Goal: Information Seeking & Learning: Learn about a topic

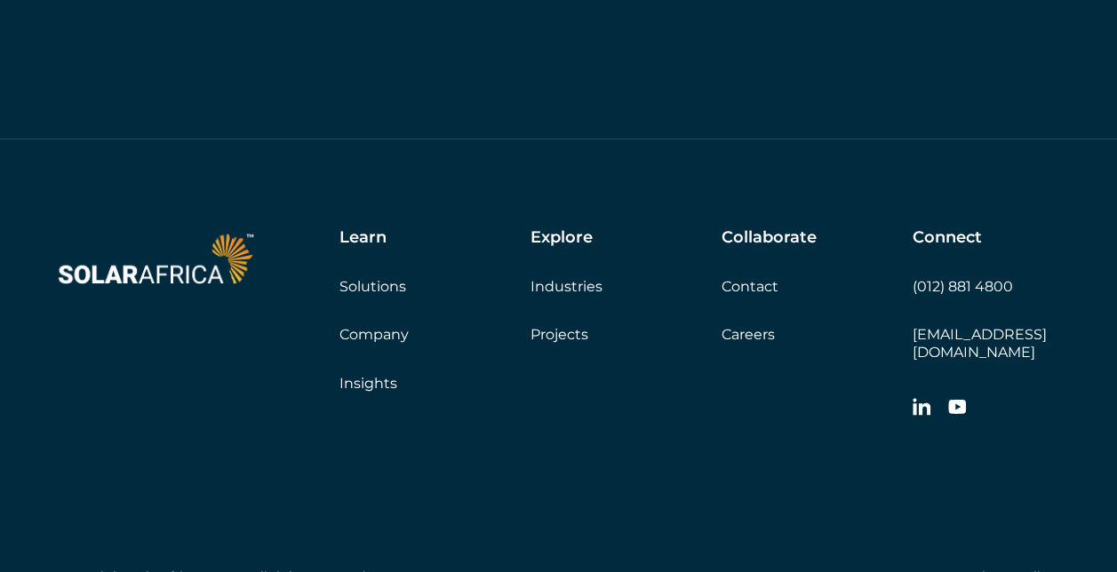
scroll to position [6011, 0]
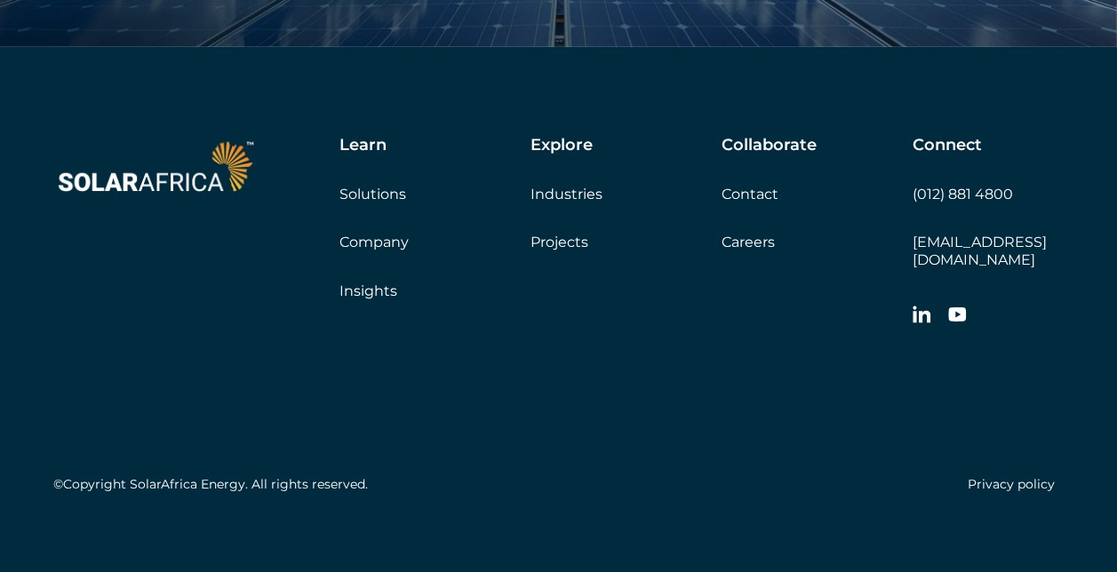
click at [380, 290] on link "Insights" at bounding box center [369, 291] width 58 height 17
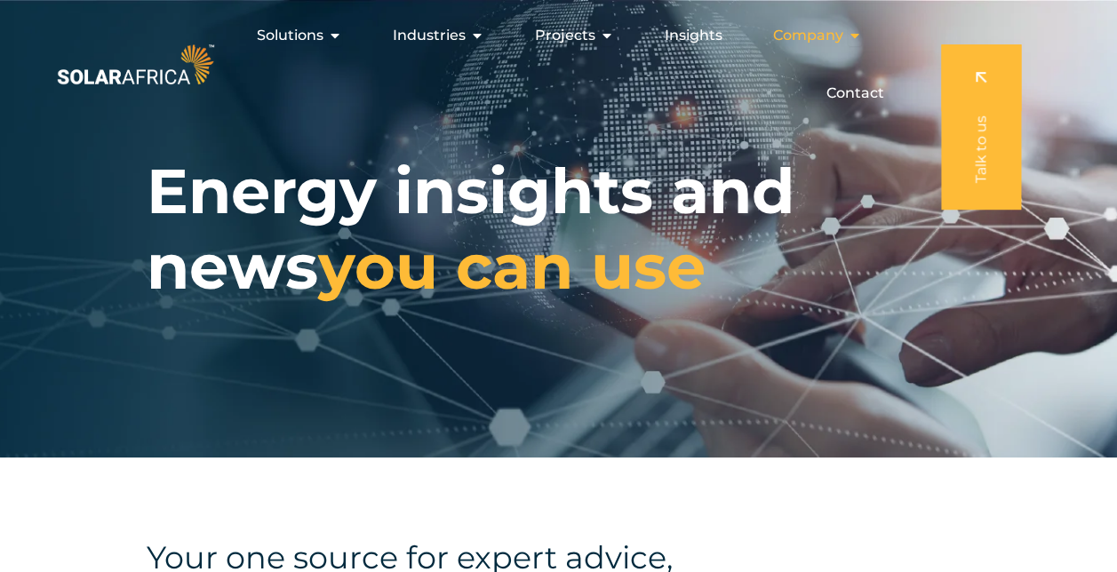
click at [801, 35] on span "Company" at bounding box center [808, 35] width 70 height 21
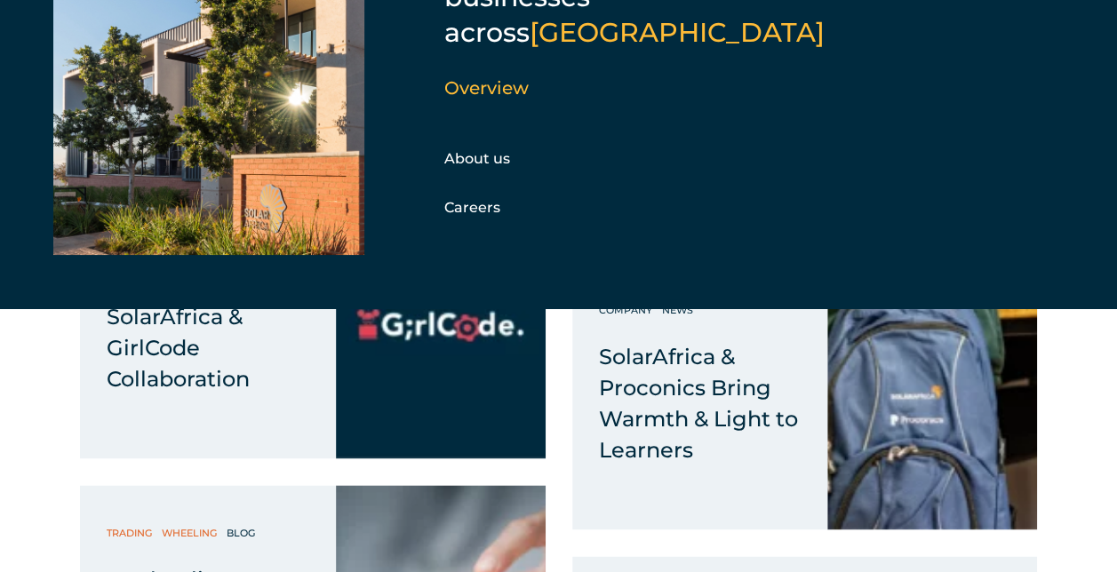
scroll to position [1149, 0]
click at [489, 150] on link "About us" at bounding box center [477, 158] width 66 height 17
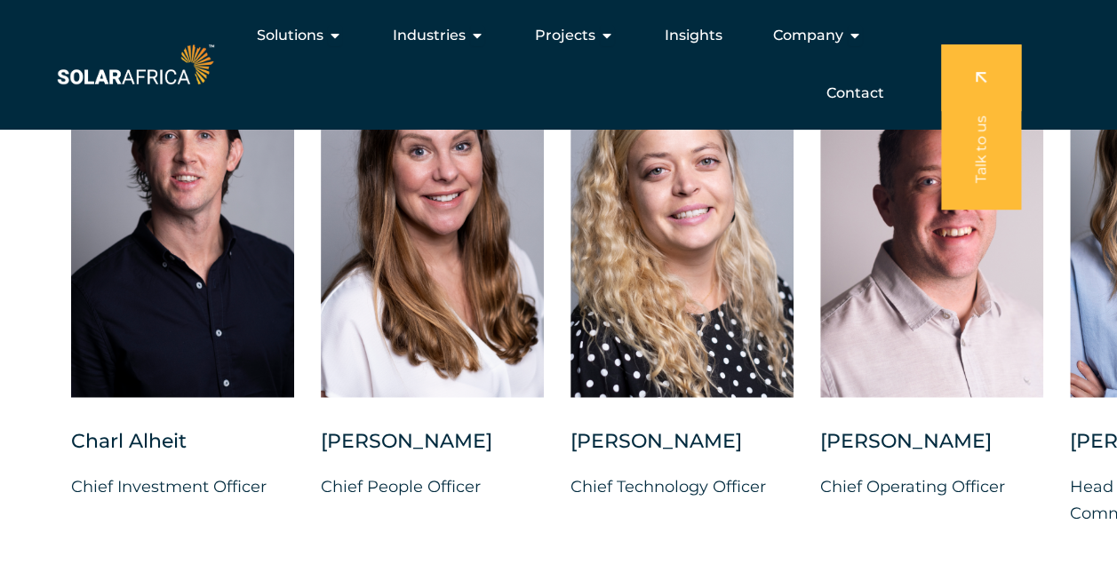
scroll to position [4542, 0]
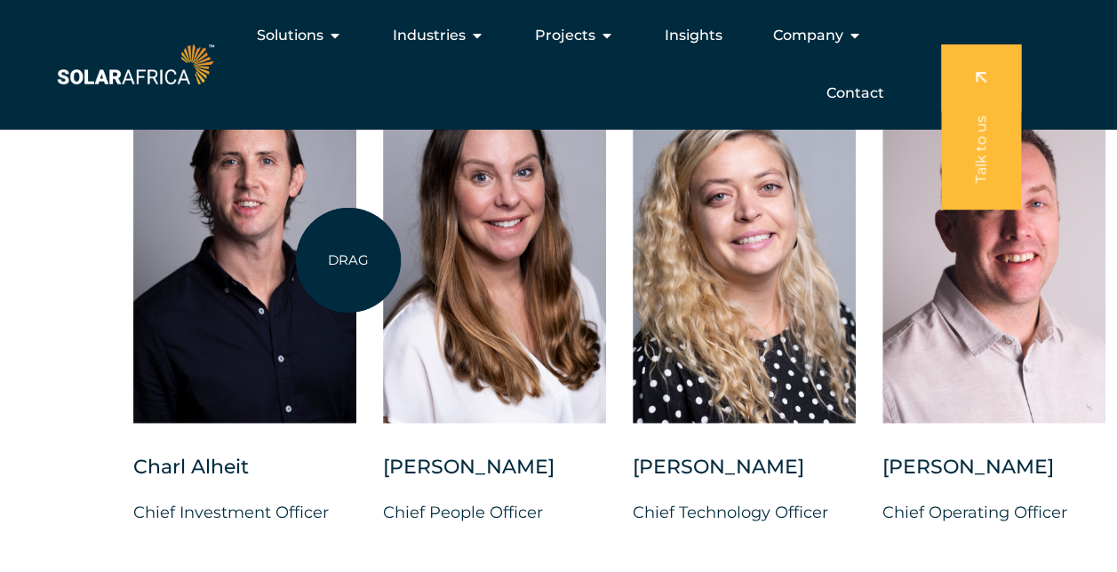
drag, startPoint x: 37, startPoint y: 265, endPoint x: 425, endPoint y: 268, distance: 387.6
click at [425, 268] on div "Charl Alheit Chief Investment Officer Candice Seggie Chief People Officer Suné …" at bounding box center [1132, 324] width 2141 height 511
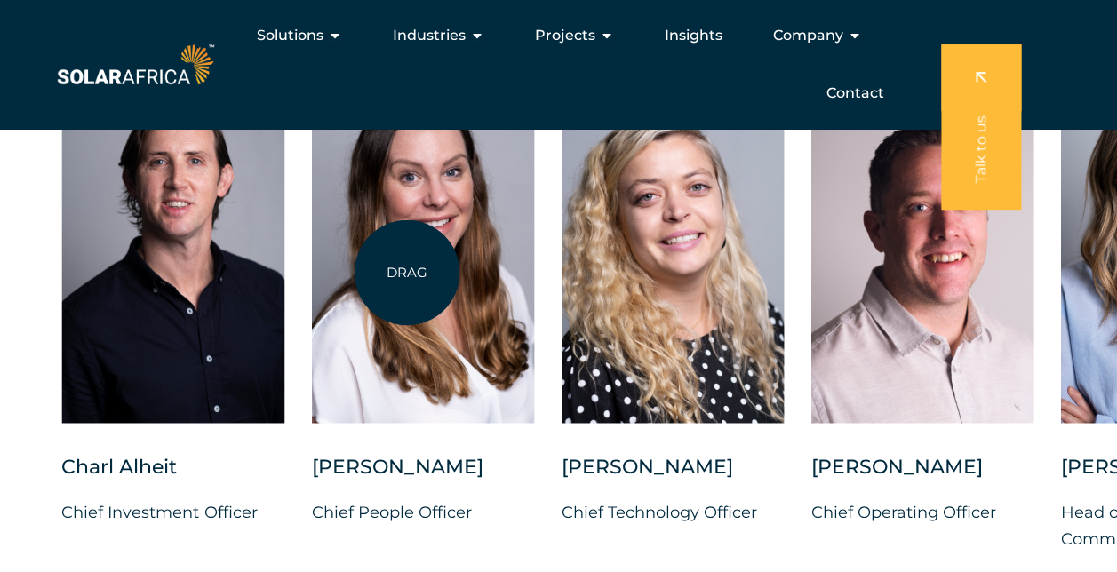
drag, startPoint x: 418, startPoint y: 272, endPoint x: 158, endPoint y: 281, distance: 259.7
click at [311, 281] on div at bounding box center [422, 246] width 223 height 354
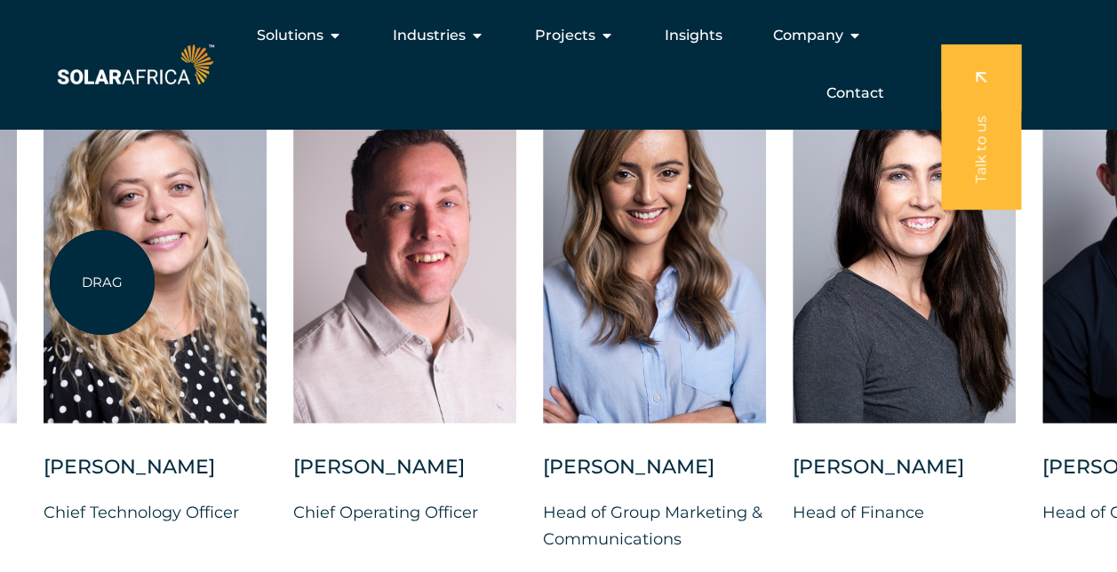
drag, startPoint x: 380, startPoint y: 276, endPoint x: 39, endPoint y: 276, distance: 340.5
click at [44, 276] on div at bounding box center [155, 246] width 223 height 354
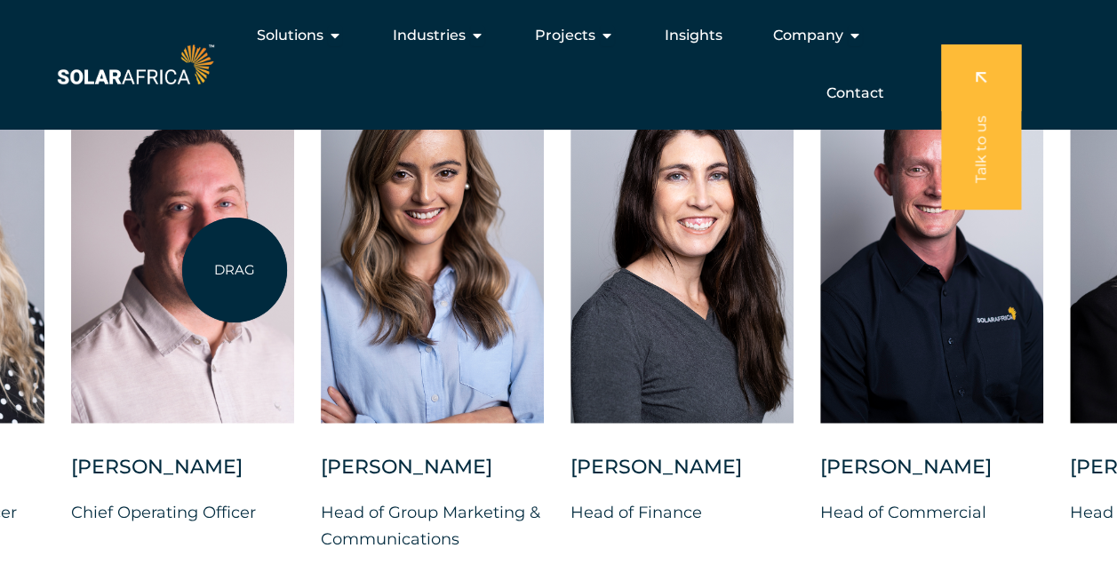
drag, startPoint x: 235, startPoint y: 270, endPoint x: 0, endPoint y: 296, distance: 236.1
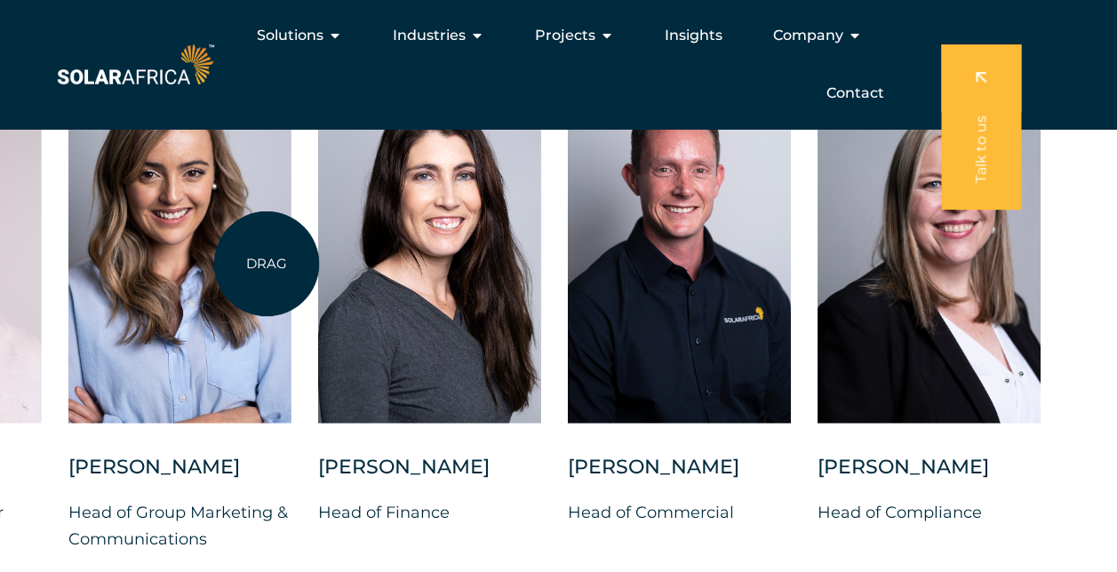
drag, startPoint x: 281, startPoint y: 262, endPoint x: 0, endPoint y: 288, distance: 282.1
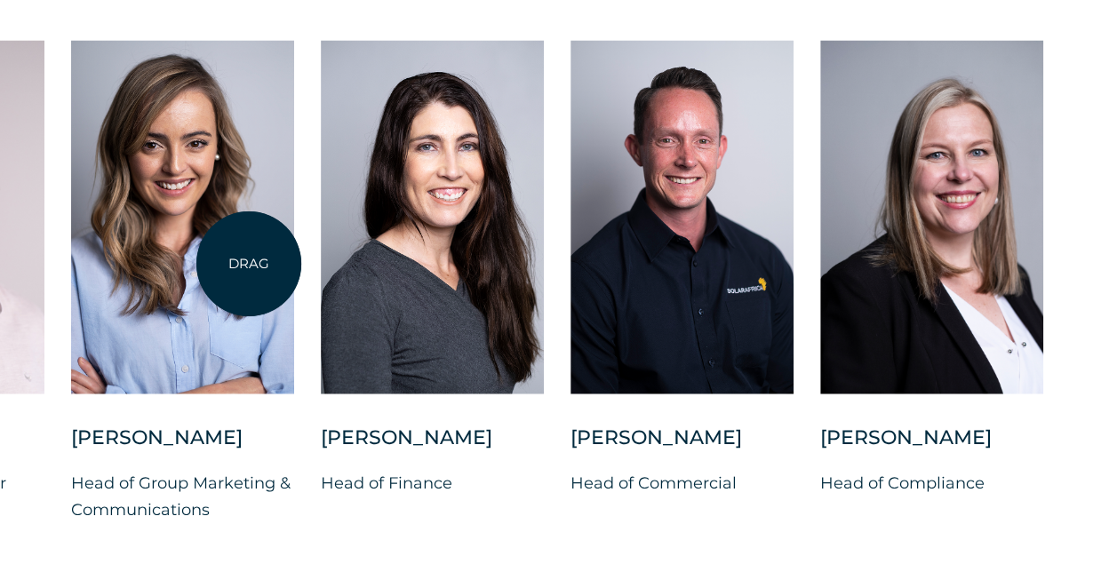
scroll to position [4572, 0]
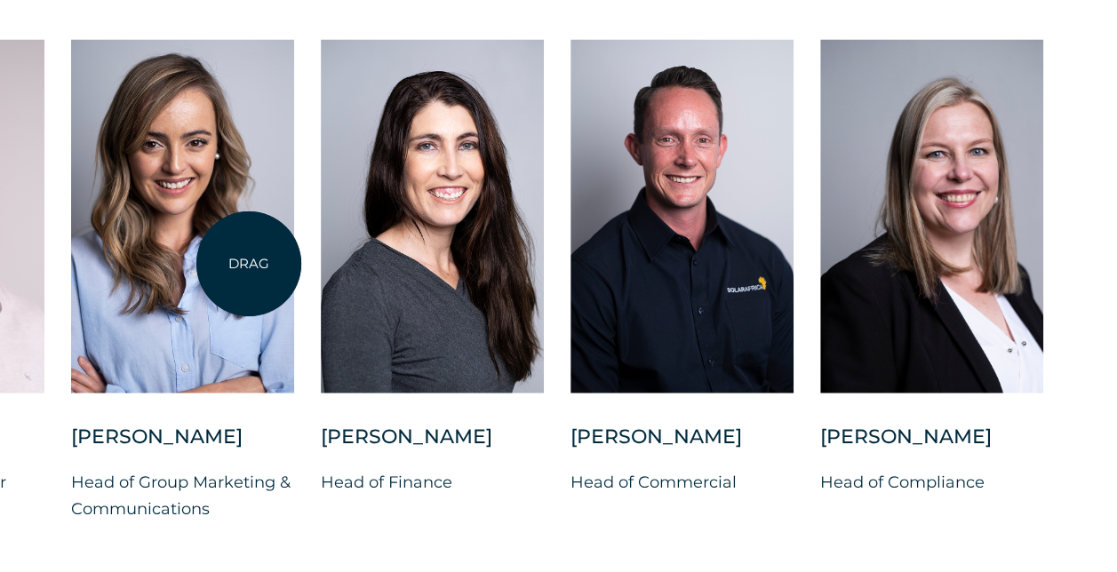
click at [249, 264] on div at bounding box center [182, 216] width 223 height 354
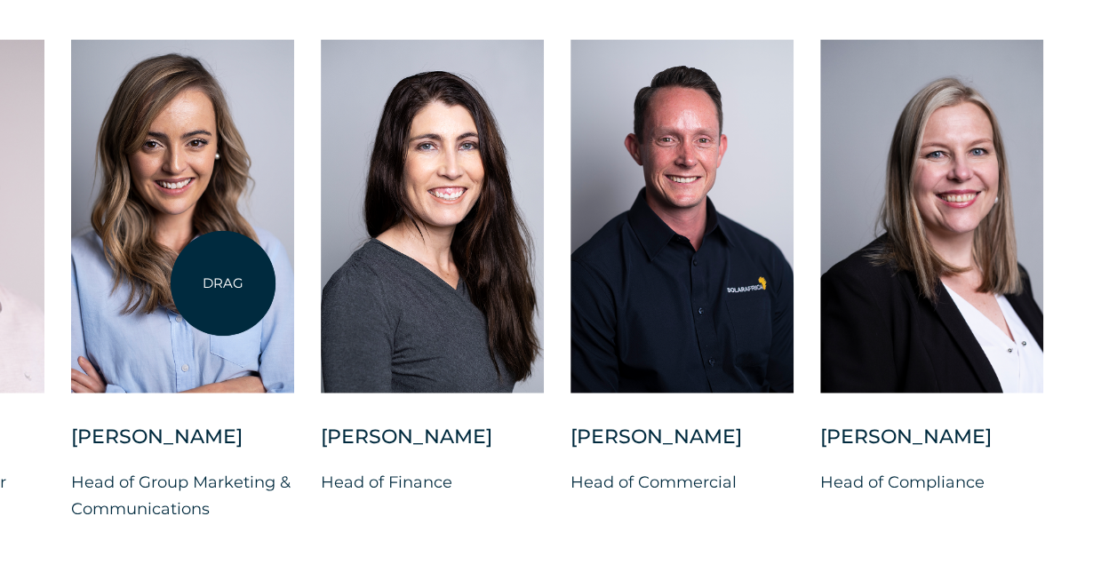
drag, startPoint x: 223, startPoint y: 284, endPoint x: 428, endPoint y: 270, distance: 204.9
click at [294, 270] on div at bounding box center [182, 216] width 223 height 354
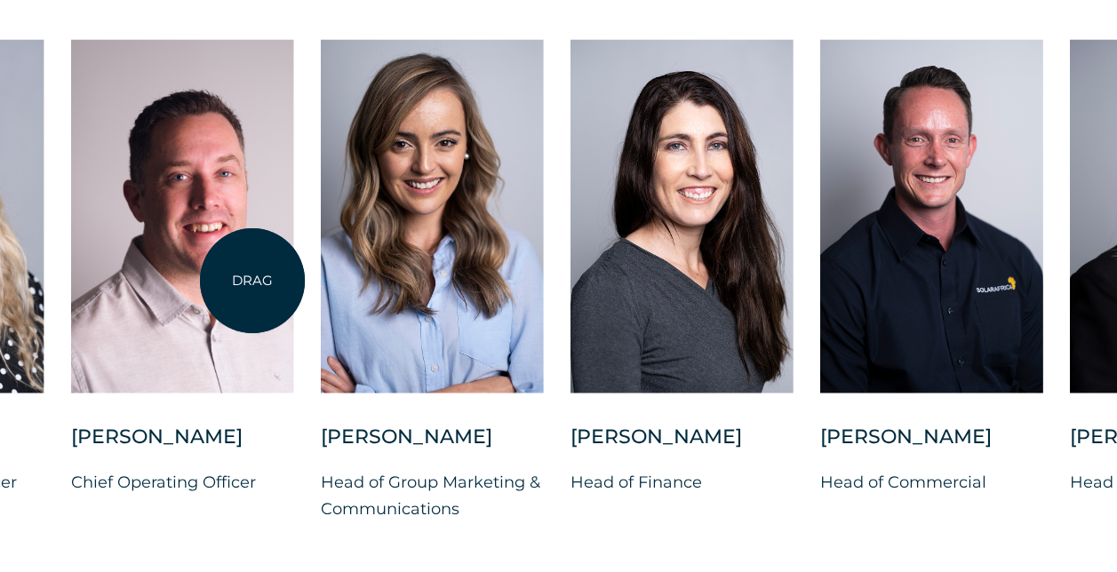
drag, startPoint x: 252, startPoint y: 281, endPoint x: 500, endPoint y: 277, distance: 248.0
click at [294, 277] on div at bounding box center [182, 216] width 223 height 354
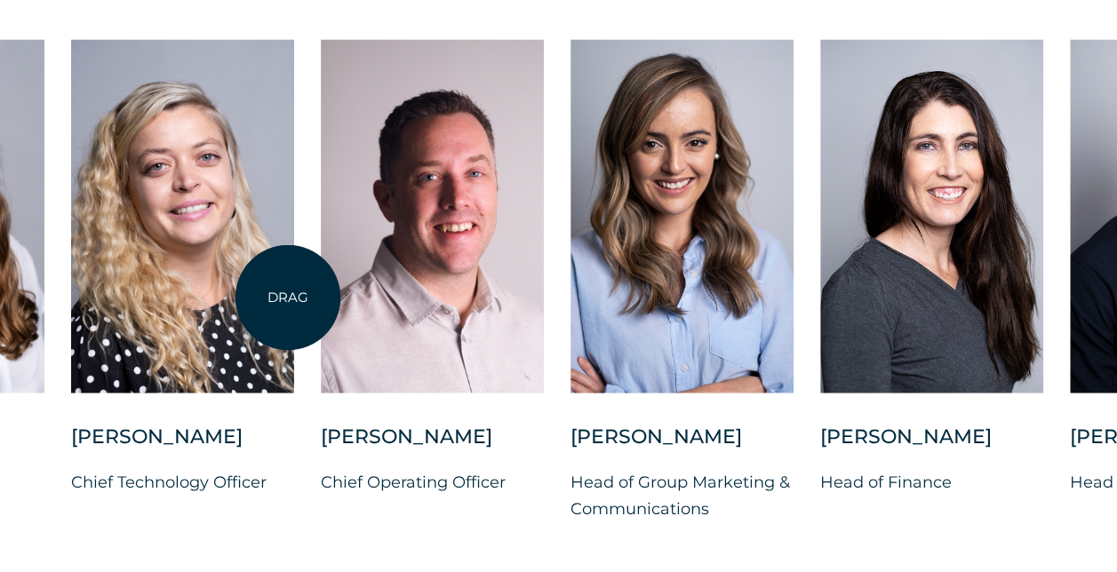
drag, startPoint x: 288, startPoint y: 298, endPoint x: 560, endPoint y: 286, distance: 272.3
click at [294, 286] on div at bounding box center [182, 216] width 223 height 354
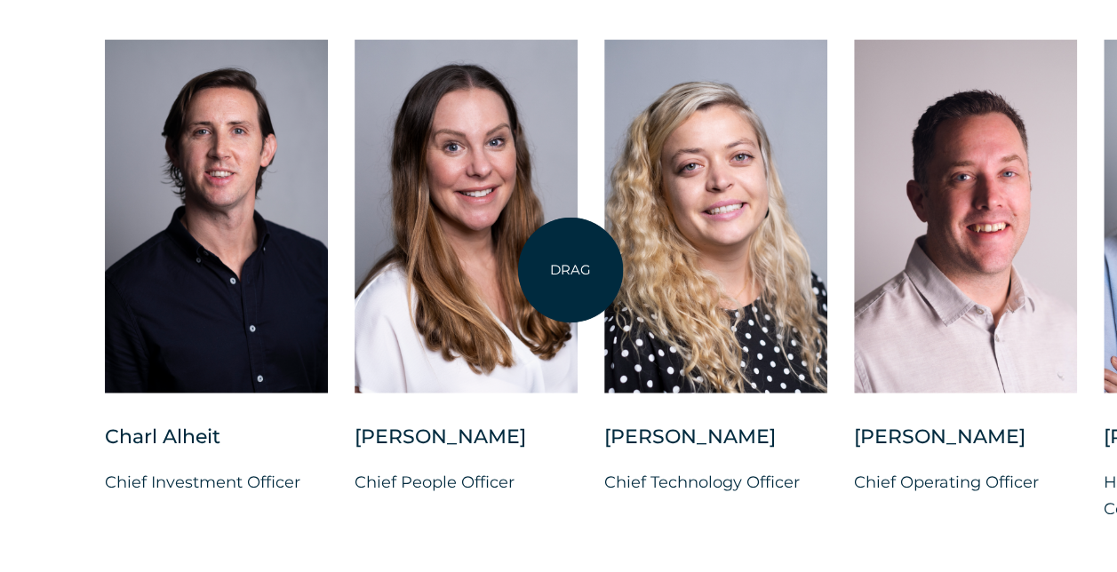
drag, startPoint x: 402, startPoint y: 297, endPoint x: 578, endPoint y: 269, distance: 178.2
click at [578, 269] on div at bounding box center [466, 216] width 223 height 354
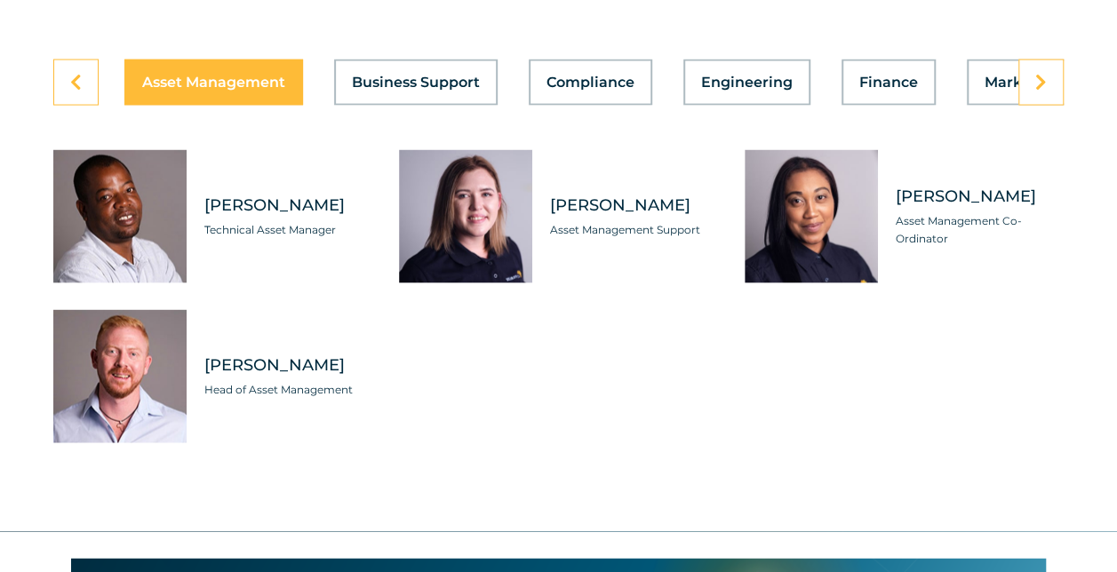
scroll to position [5120, 0]
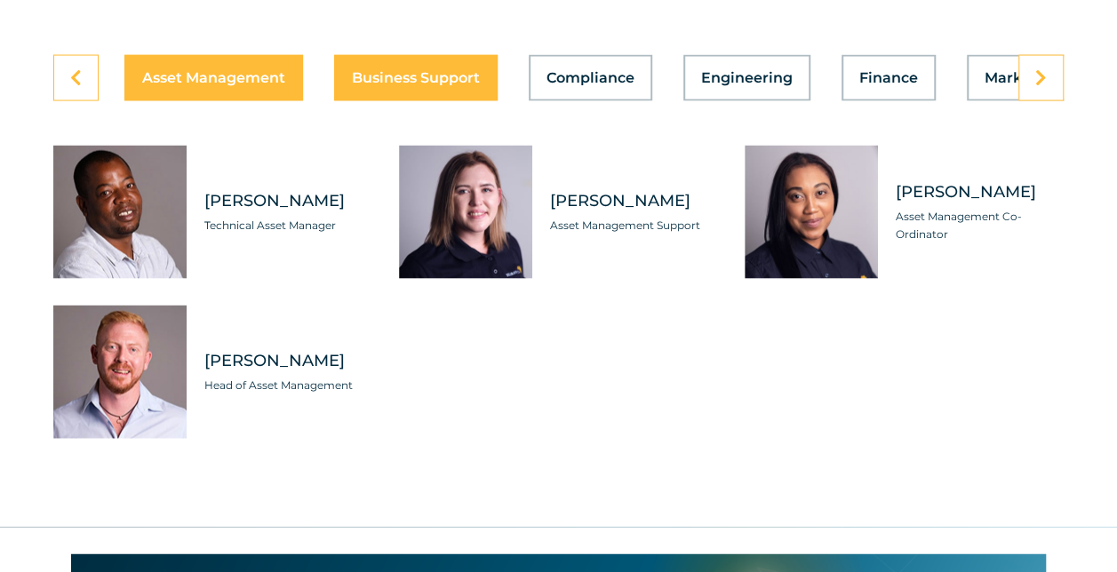
click at [407, 101] on button "Business Support" at bounding box center [416, 78] width 164 height 46
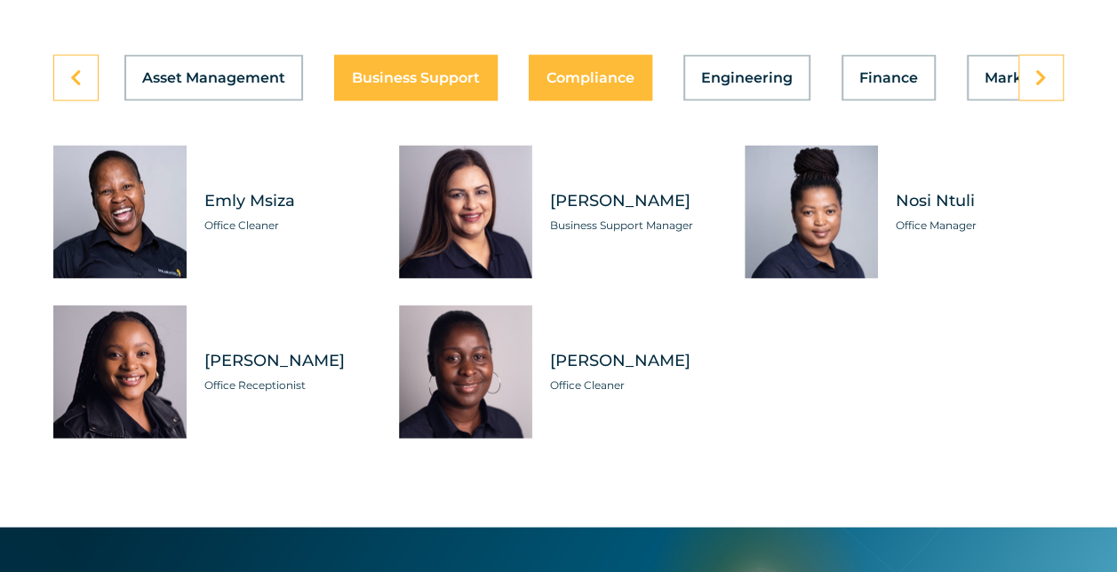
click at [599, 85] on span "Compliance" at bounding box center [591, 78] width 88 height 14
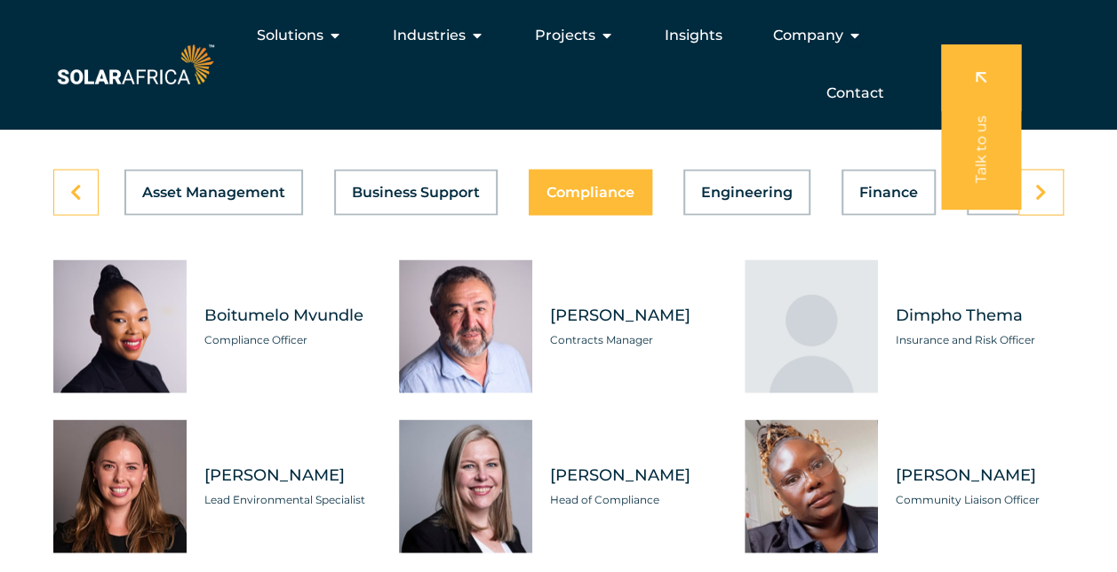
scroll to position [4998, 0]
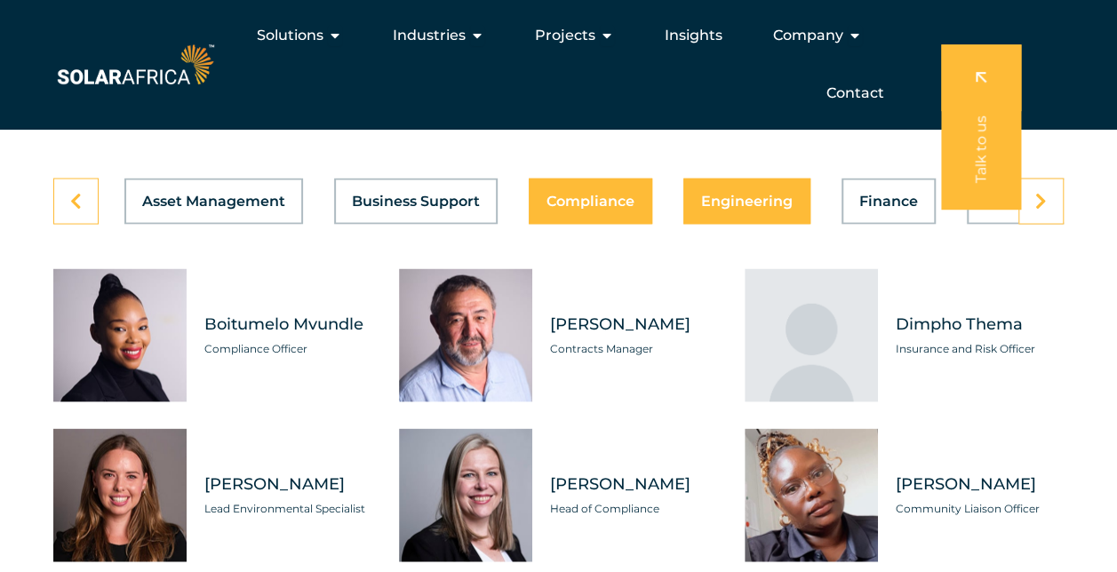
click at [733, 224] on button "Engineering" at bounding box center [747, 201] width 127 height 46
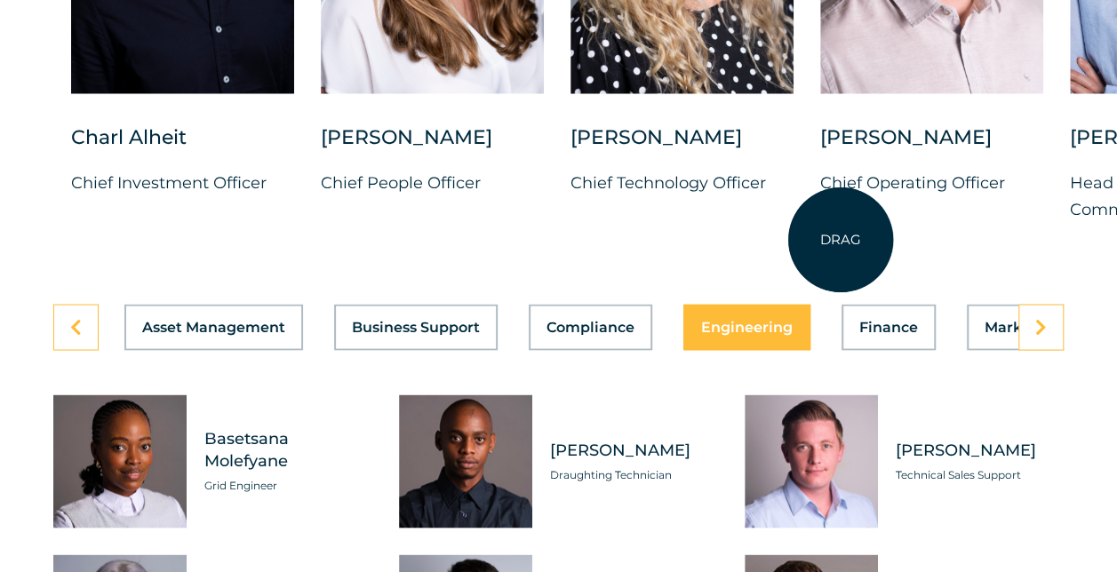
scroll to position [4876, 0]
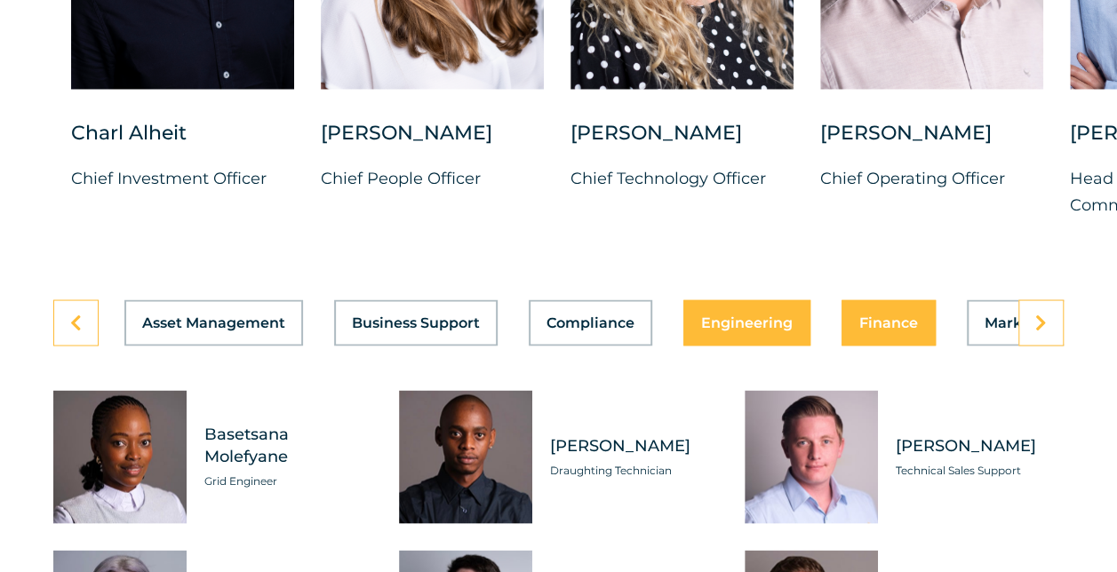
click at [896, 345] on button "Finance" at bounding box center [889, 323] width 94 height 46
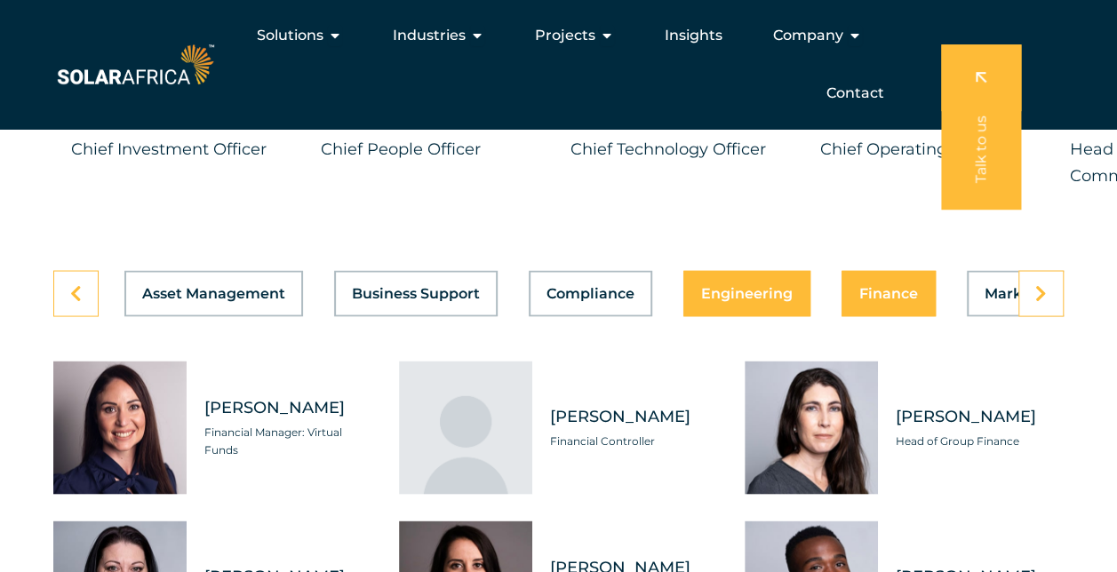
scroll to position [4904, 0]
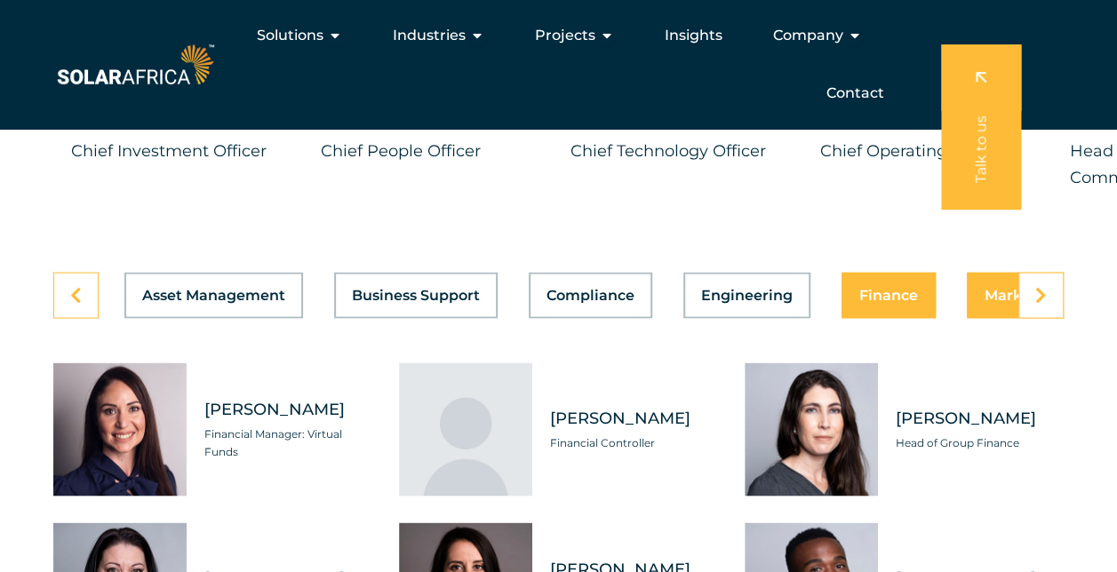
click at [968, 318] on button "Marketing" at bounding box center [1023, 295] width 112 height 46
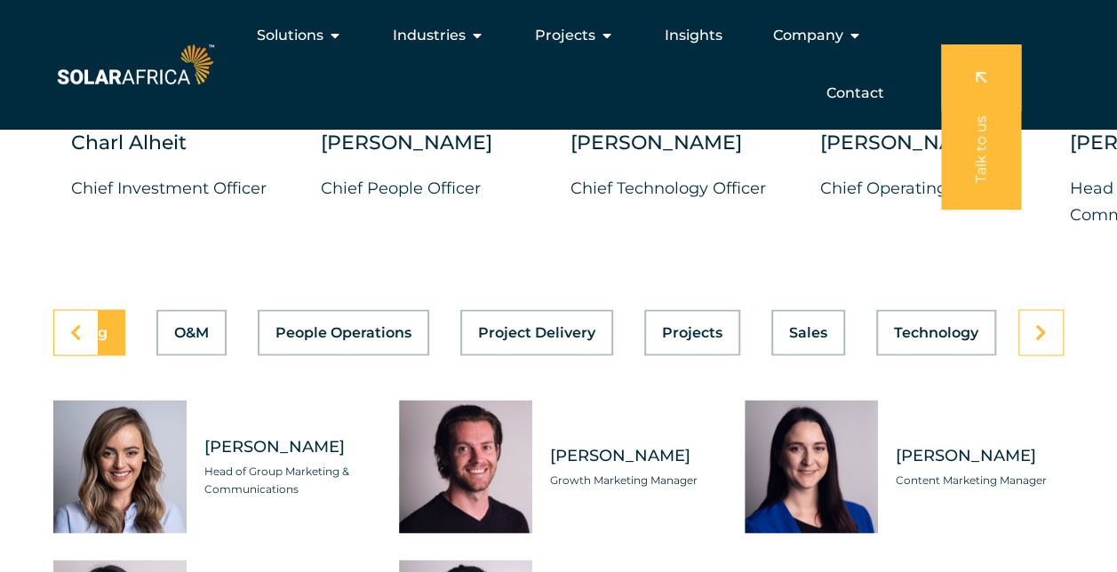
scroll to position [4865, 0]
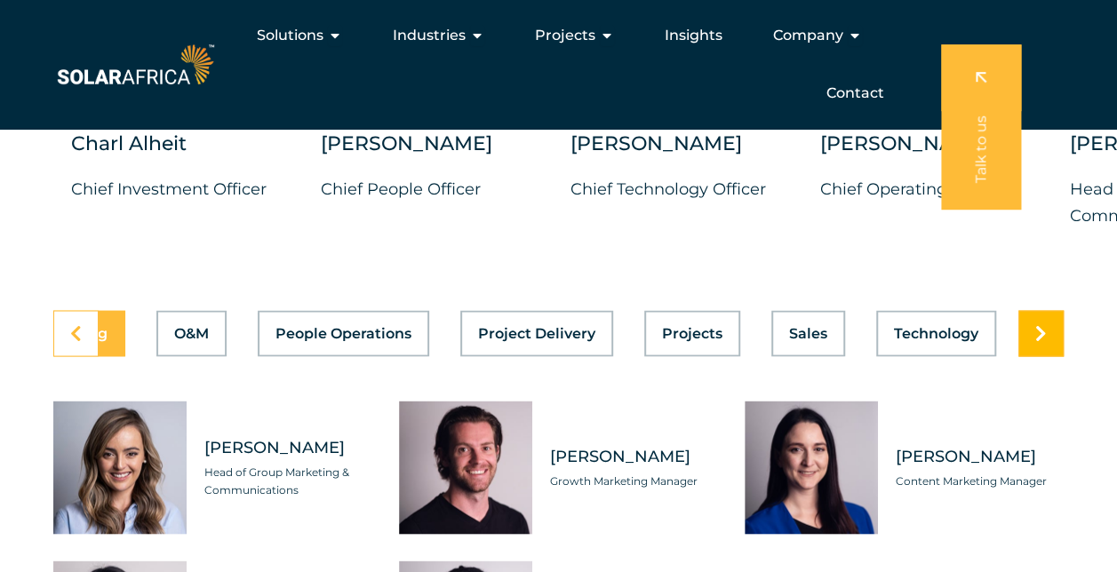
click at [1042, 356] on link at bounding box center [1041, 333] width 45 height 46
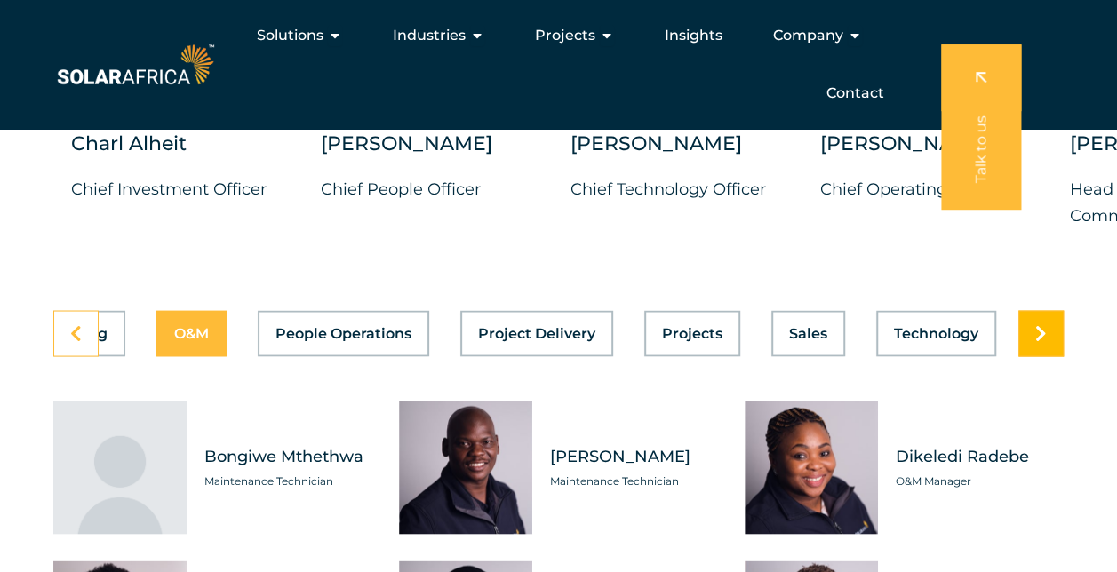
scroll to position [0, 954]
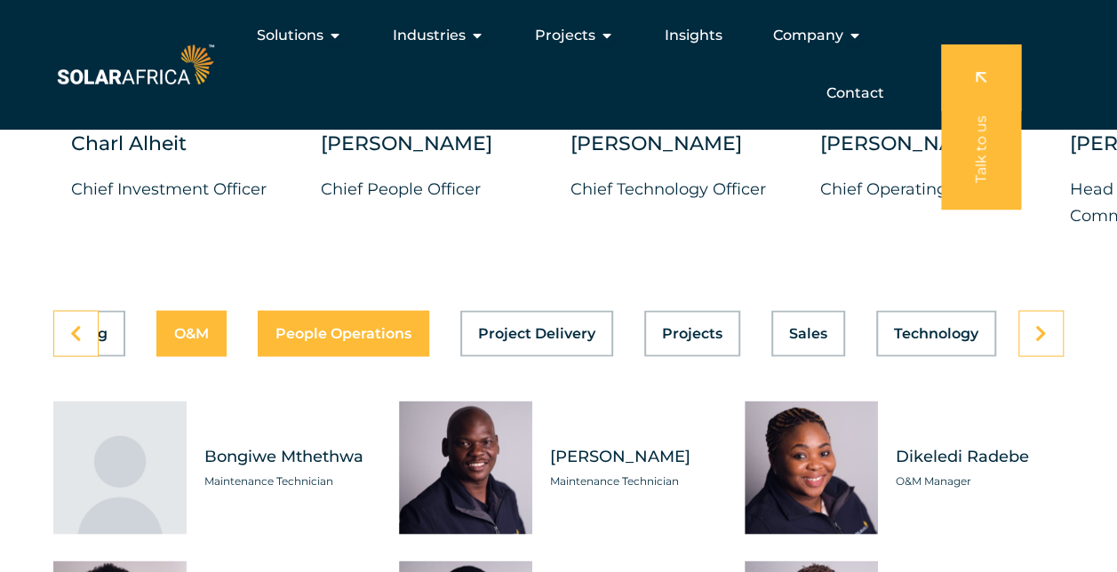
click at [327, 340] on span "People Operations" at bounding box center [344, 333] width 136 height 14
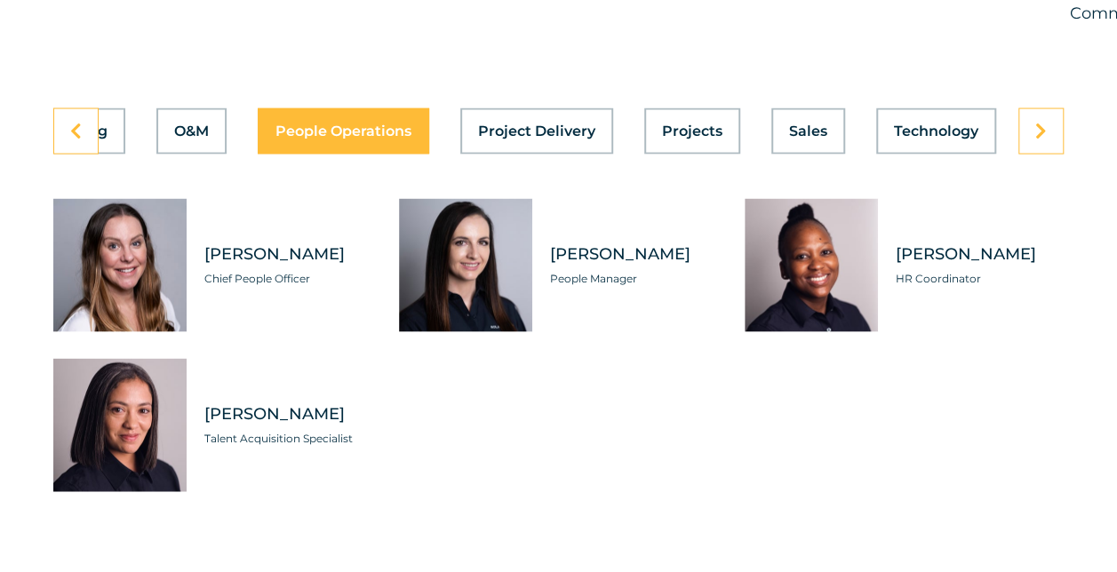
scroll to position [5072, 0]
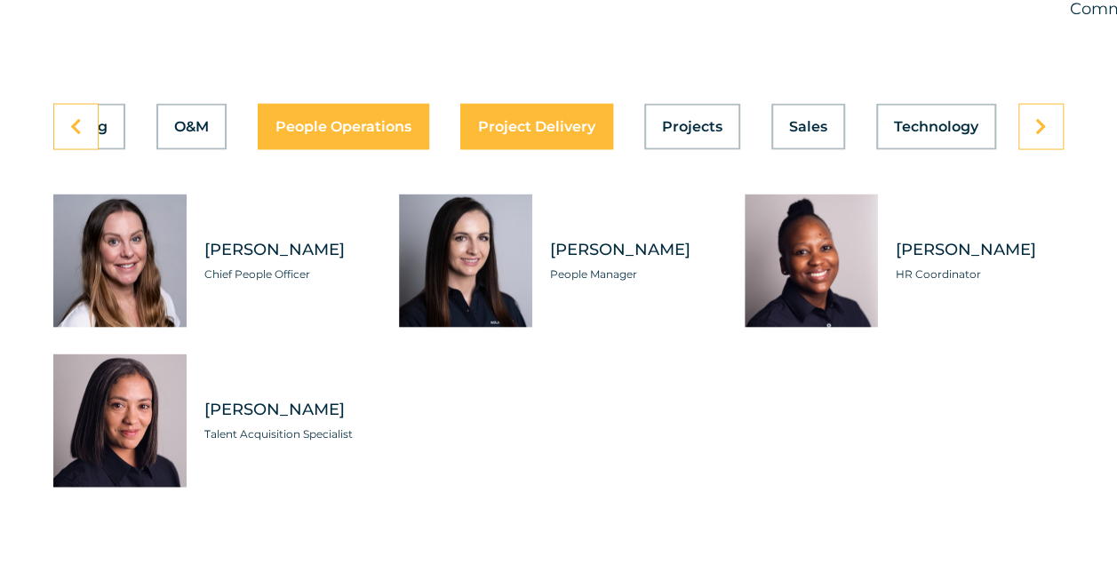
click at [526, 147] on button "Project Delivery" at bounding box center [536, 127] width 153 height 46
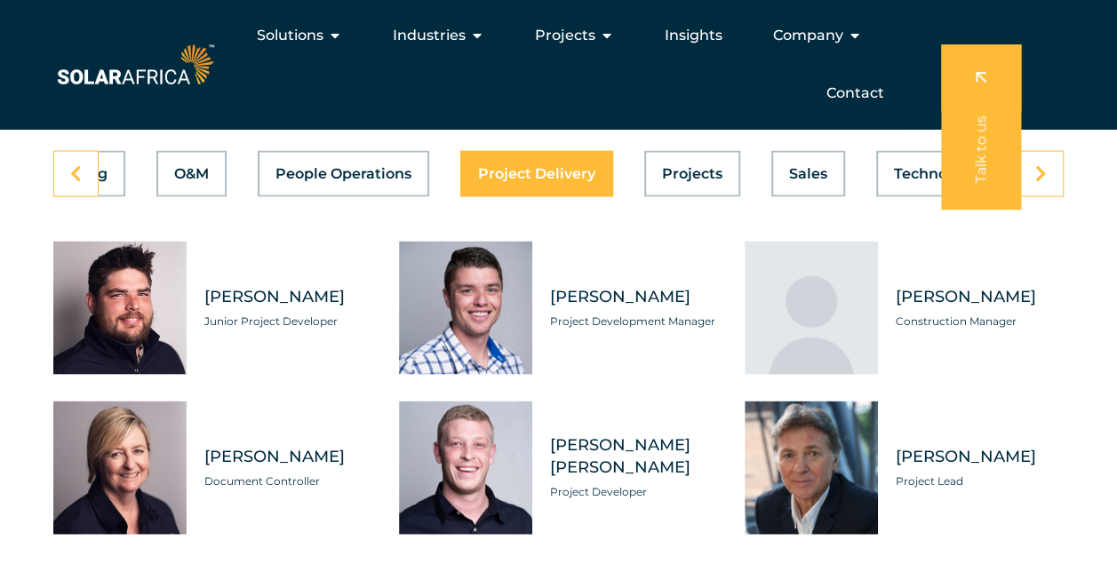
scroll to position [5024, 0]
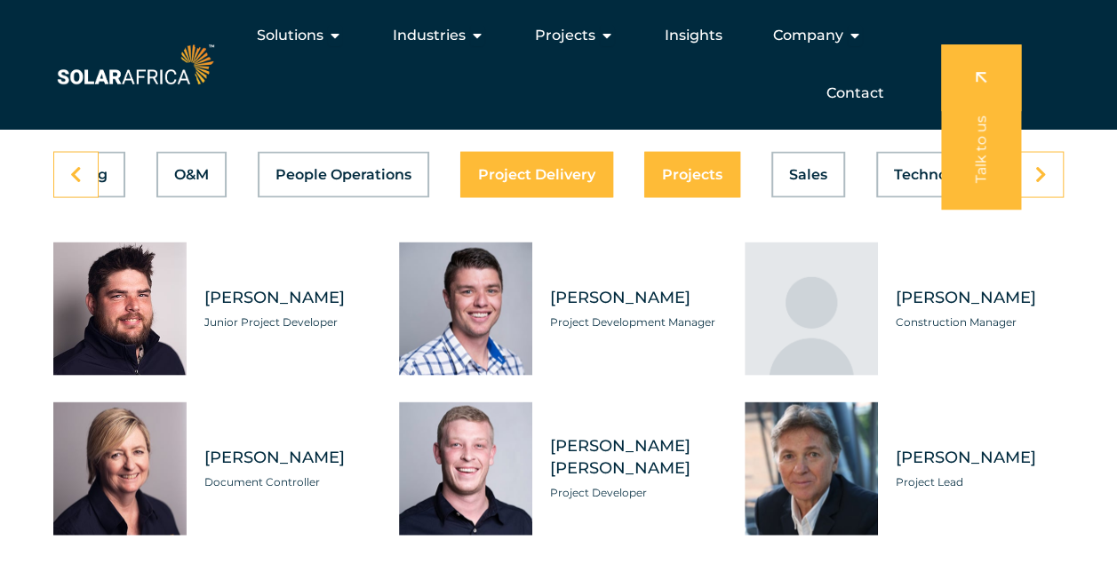
click at [702, 181] on span "Projects" at bounding box center [692, 174] width 60 height 14
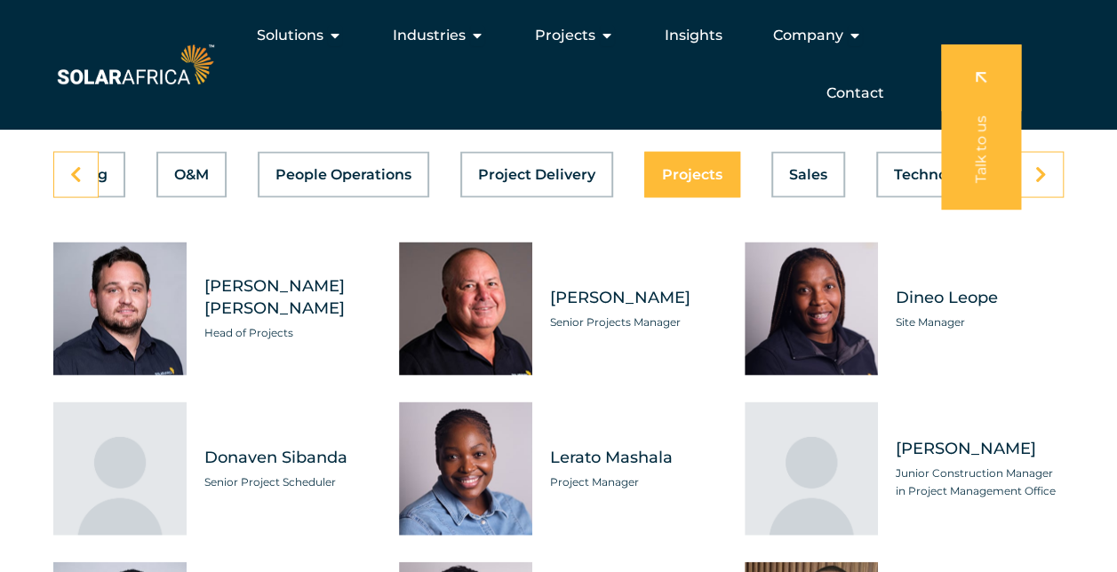
click at [702, 181] on span "Projects" at bounding box center [692, 174] width 60 height 14
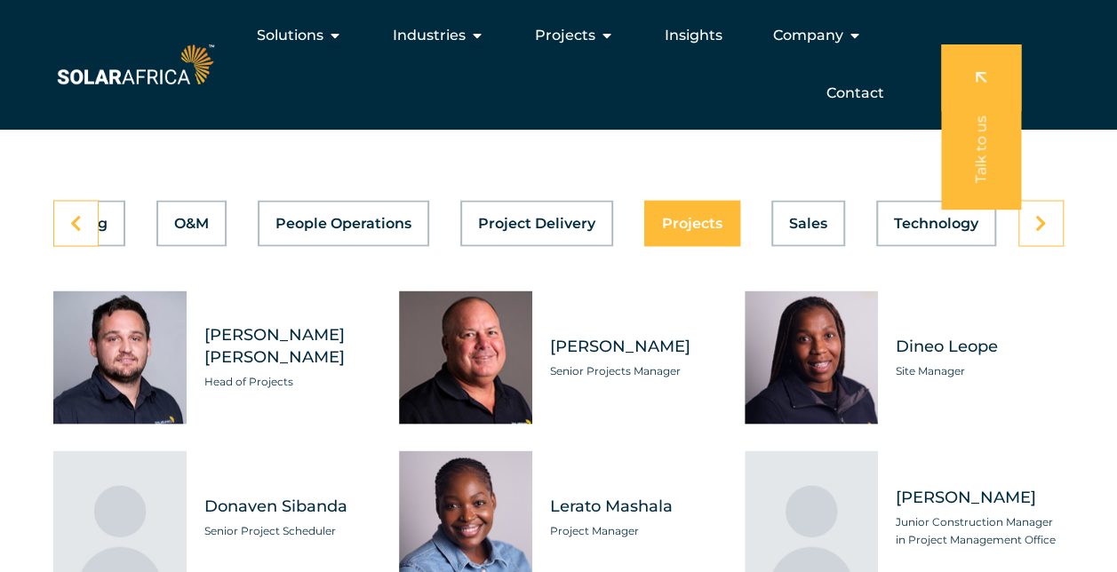
scroll to position [4975, 0]
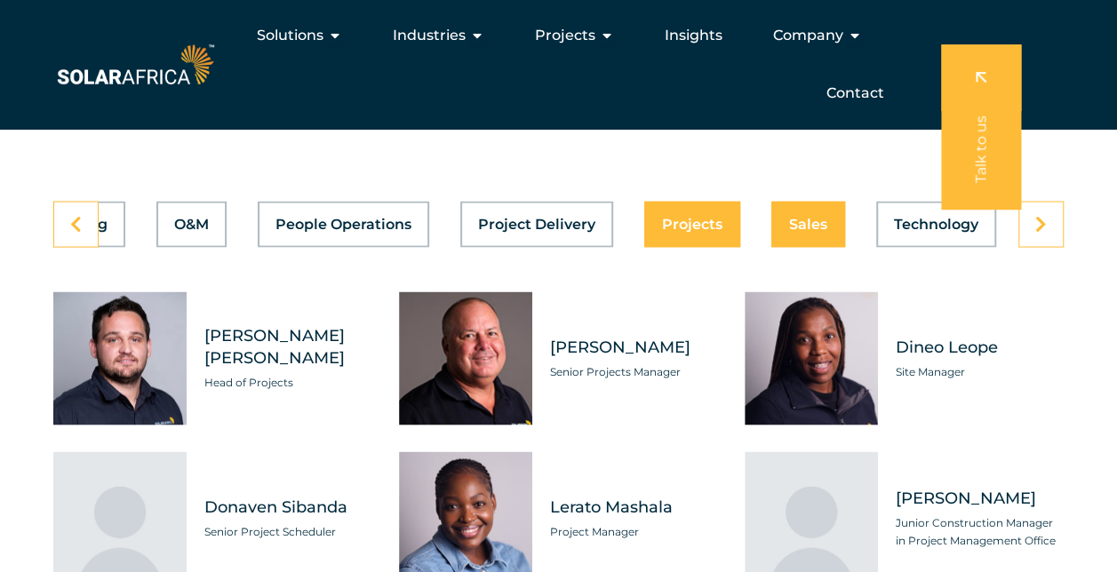
click at [804, 247] on button "Sales" at bounding box center [809, 224] width 74 height 46
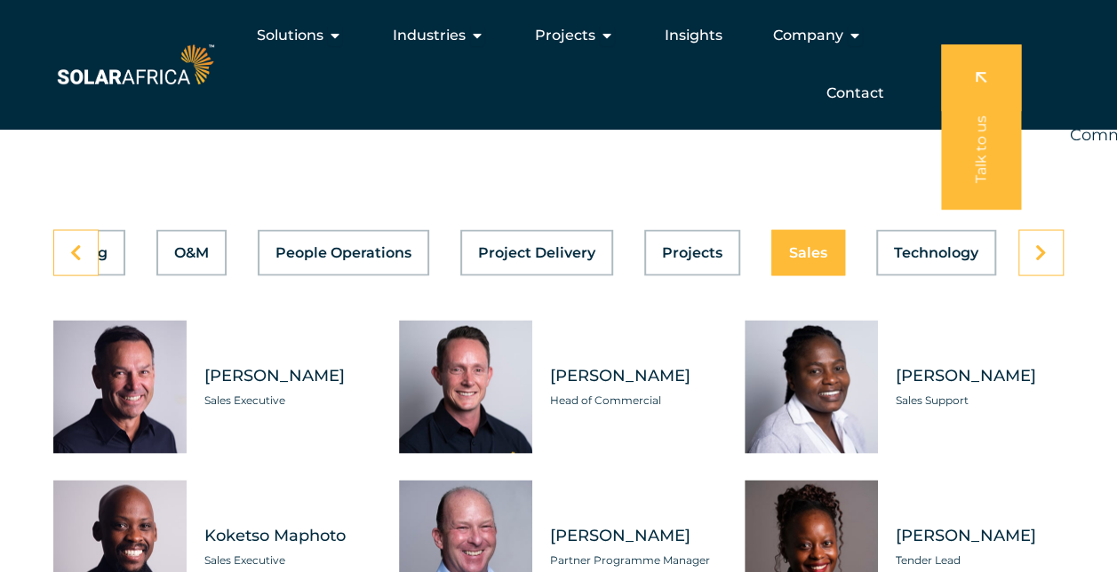
scroll to position [4935, 0]
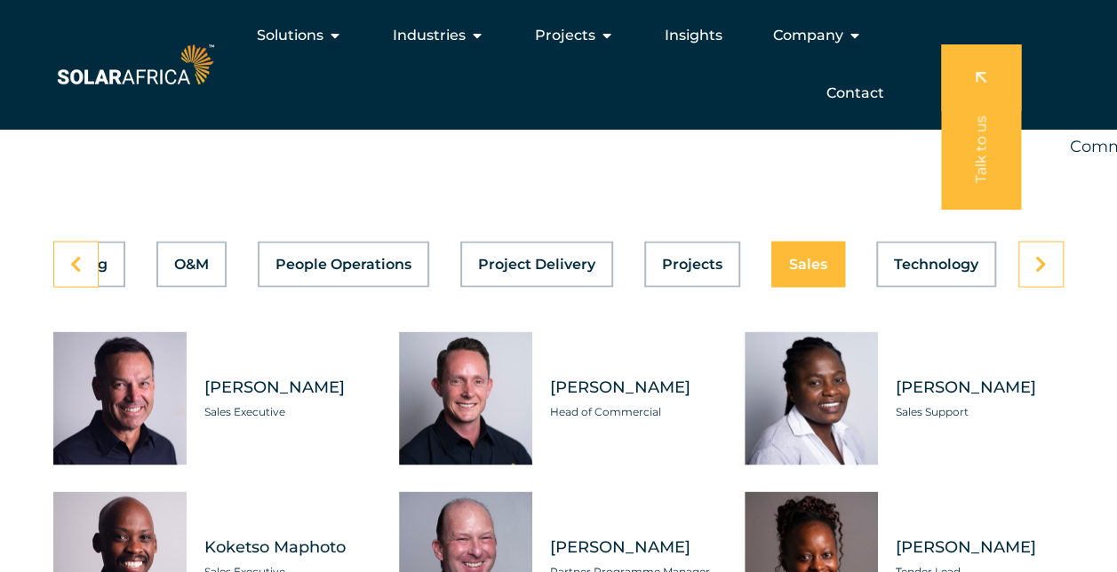
click at [933, 287] on button "Technology" at bounding box center [937, 264] width 120 height 46
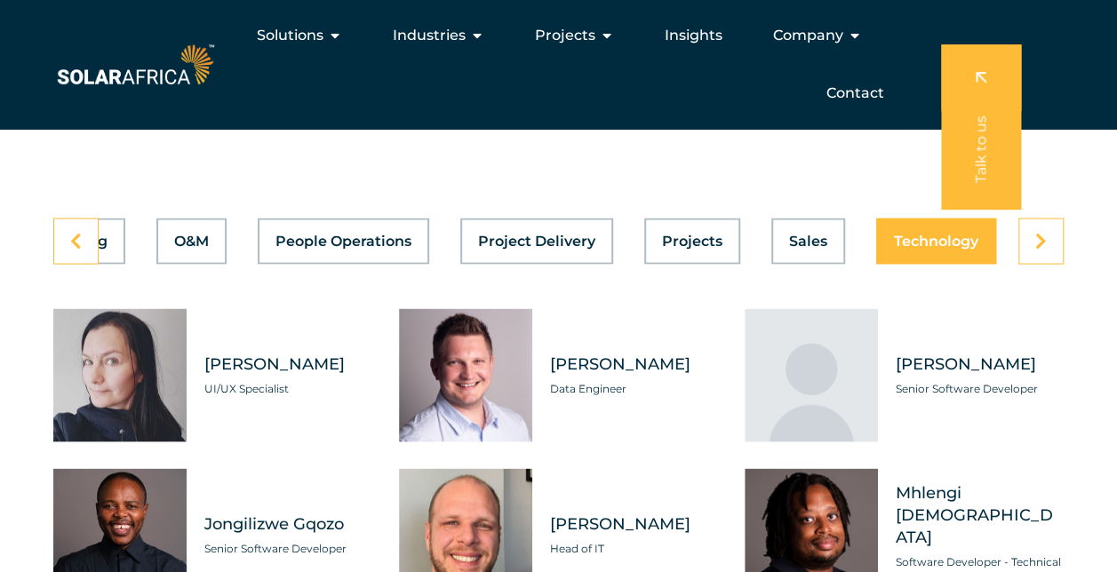
scroll to position [4769, 0]
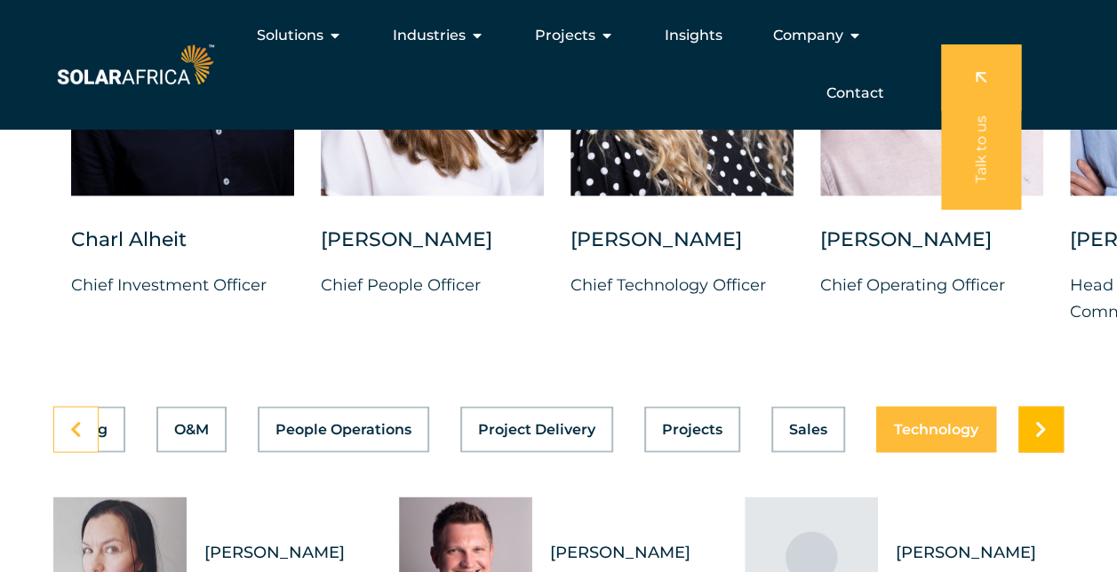
click at [1045, 438] on icon at bounding box center [1042, 429] width 12 height 18
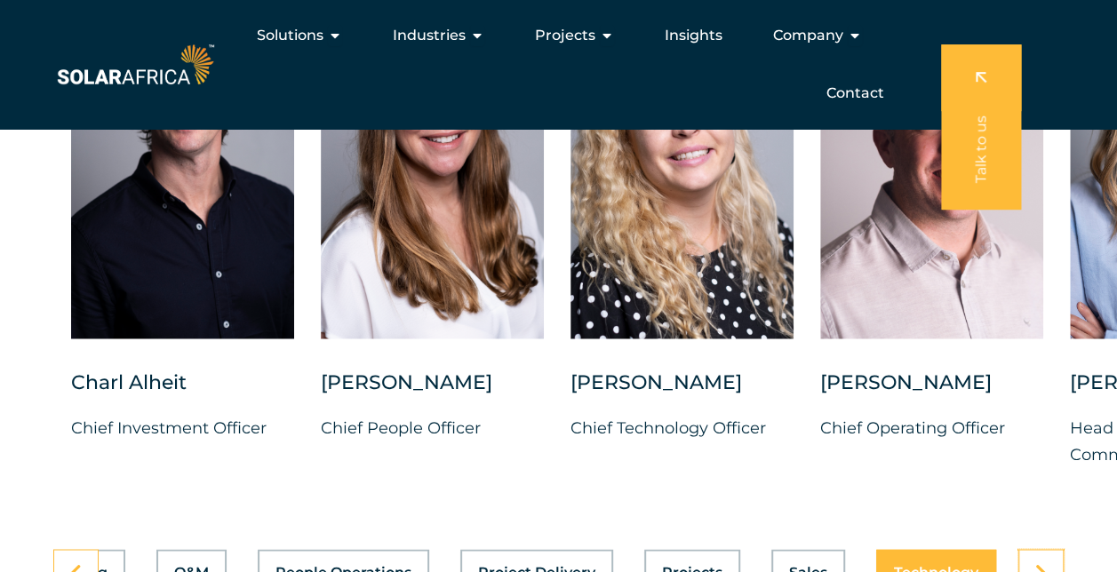
scroll to position [4610, 0]
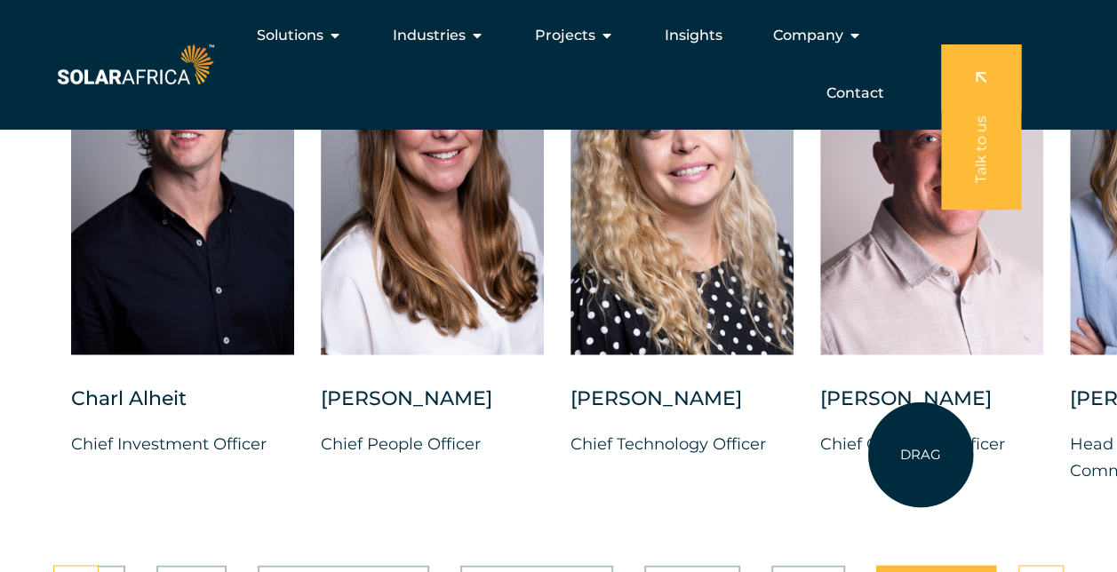
click at [921, 430] on div "Vincent Labuschagne" at bounding box center [932, 408] width 223 height 44
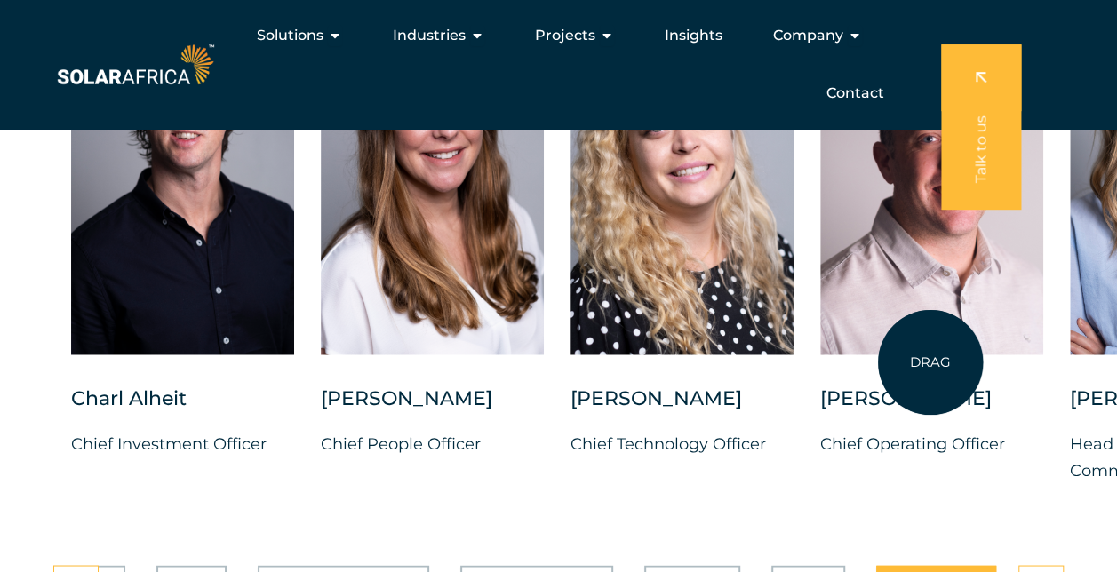
click at [931, 355] on div at bounding box center [932, 178] width 223 height 354
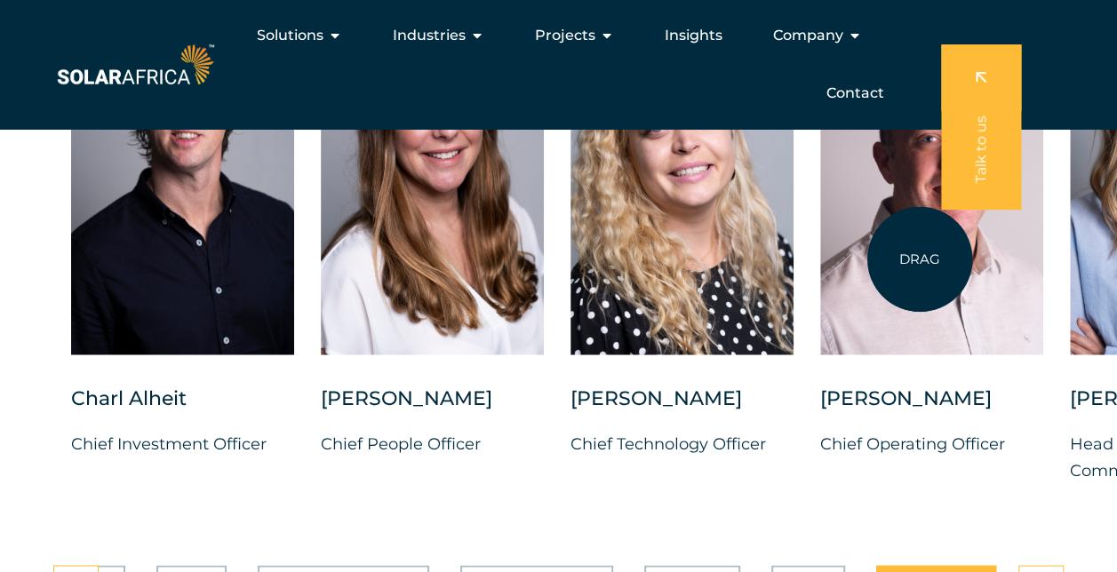
click at [920, 260] on div at bounding box center [932, 178] width 223 height 354
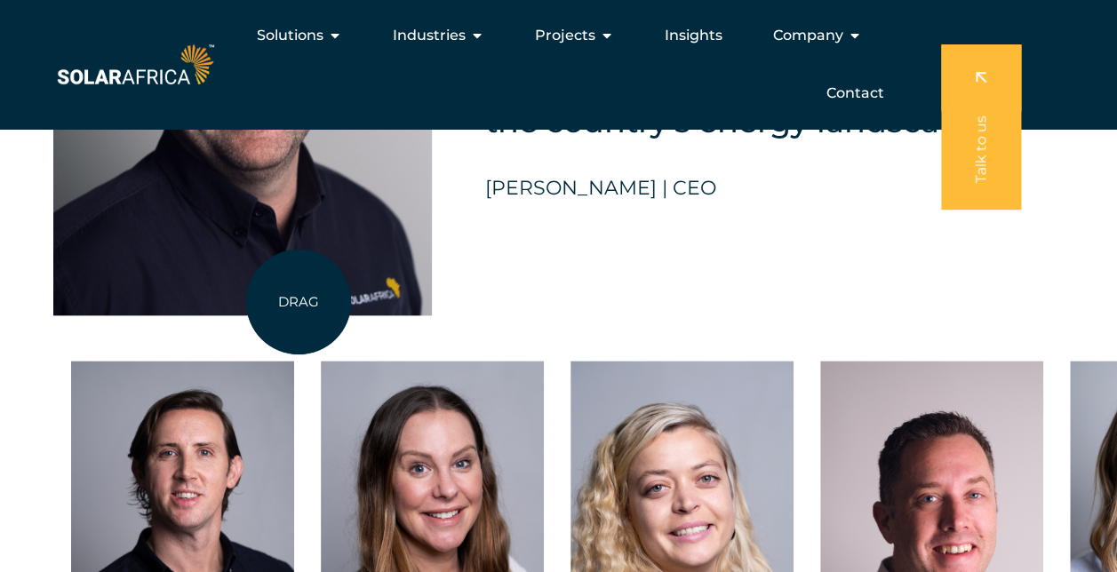
scroll to position [4249, 0]
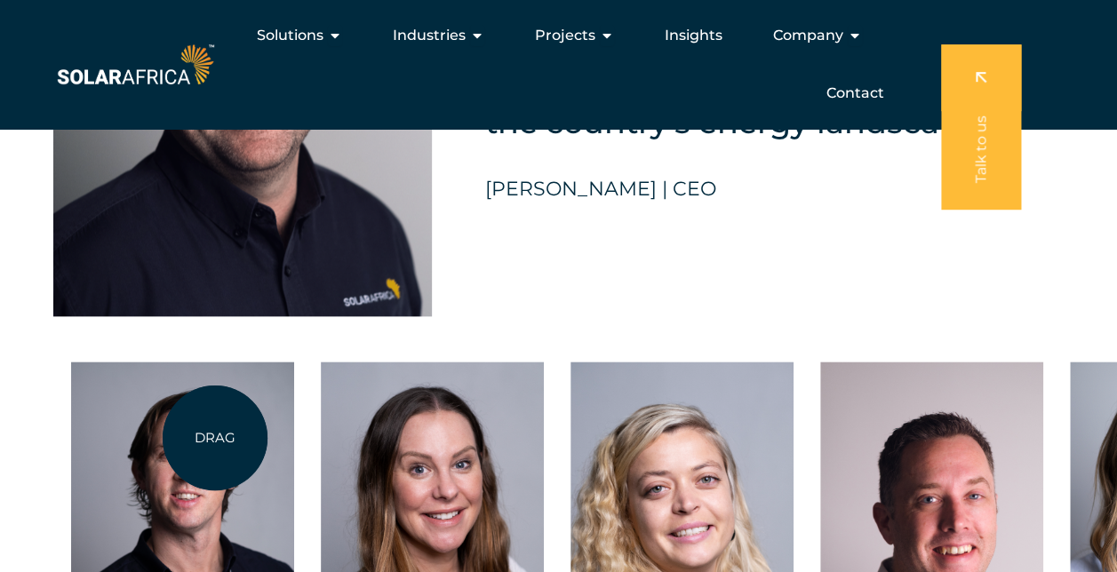
click at [215, 438] on div at bounding box center [182, 539] width 223 height 354
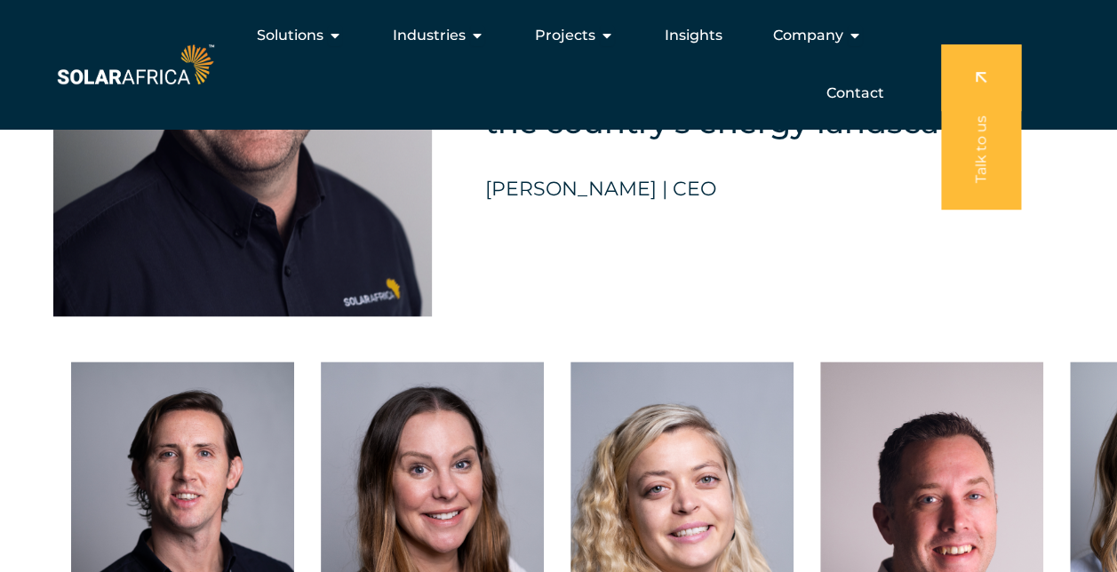
drag, startPoint x: 215, startPoint y: 438, endPoint x: 222, endPoint y: 296, distance: 142.4
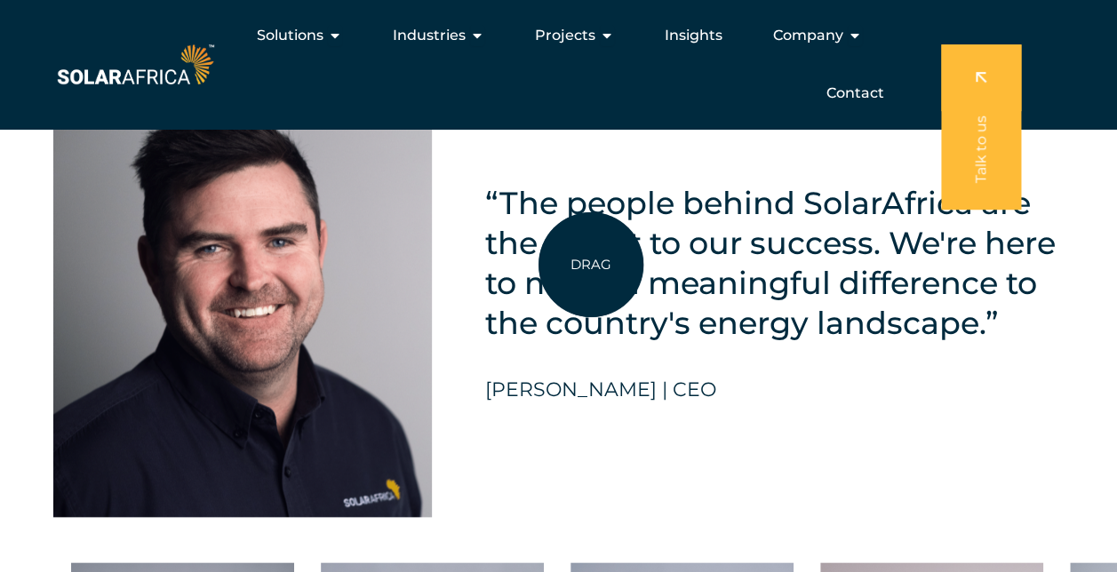
scroll to position [4031, 0]
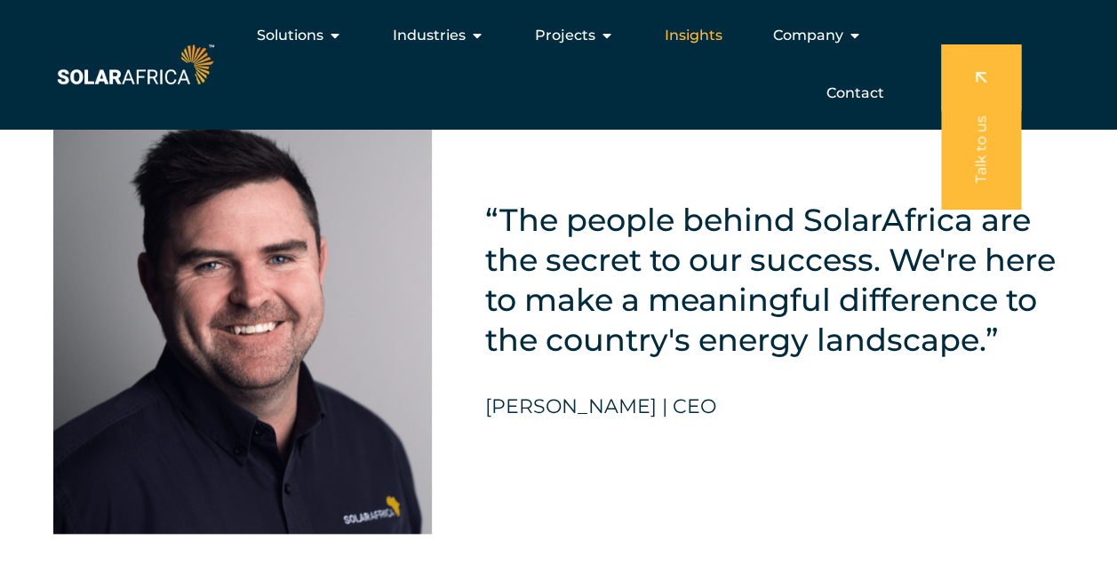
click at [695, 26] on span "Insights" at bounding box center [694, 35] width 58 height 21
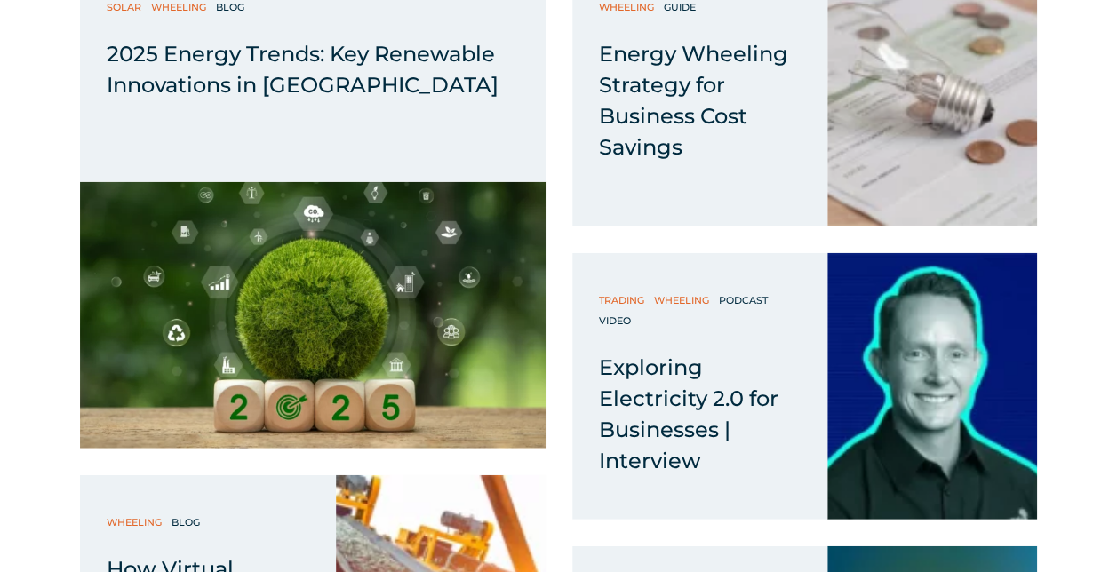
scroll to position [2262, 0]
